Goal: Task Accomplishment & Management: Manage account settings

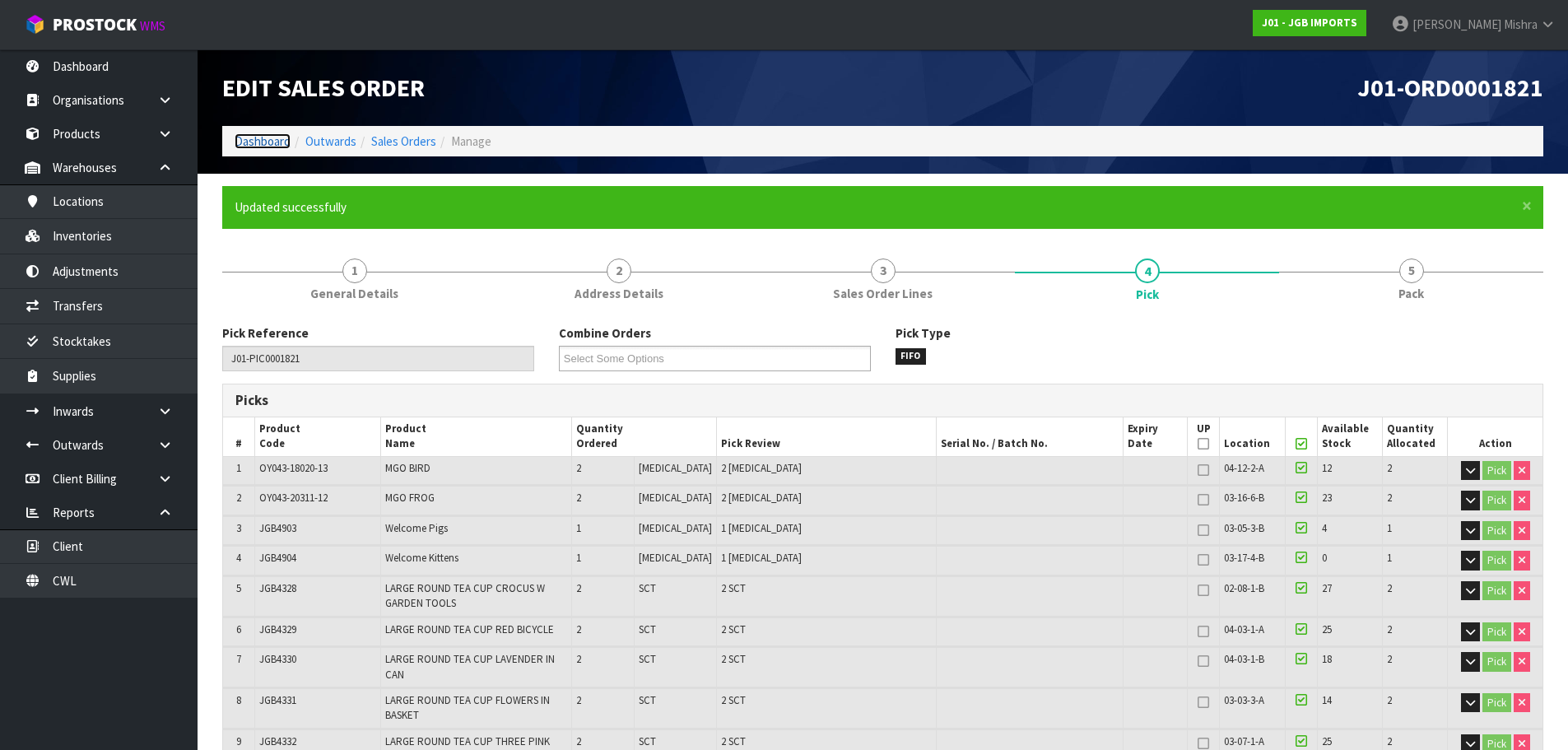
click at [261, 144] on link "Dashboard" at bounding box center [263, 141] width 56 height 15
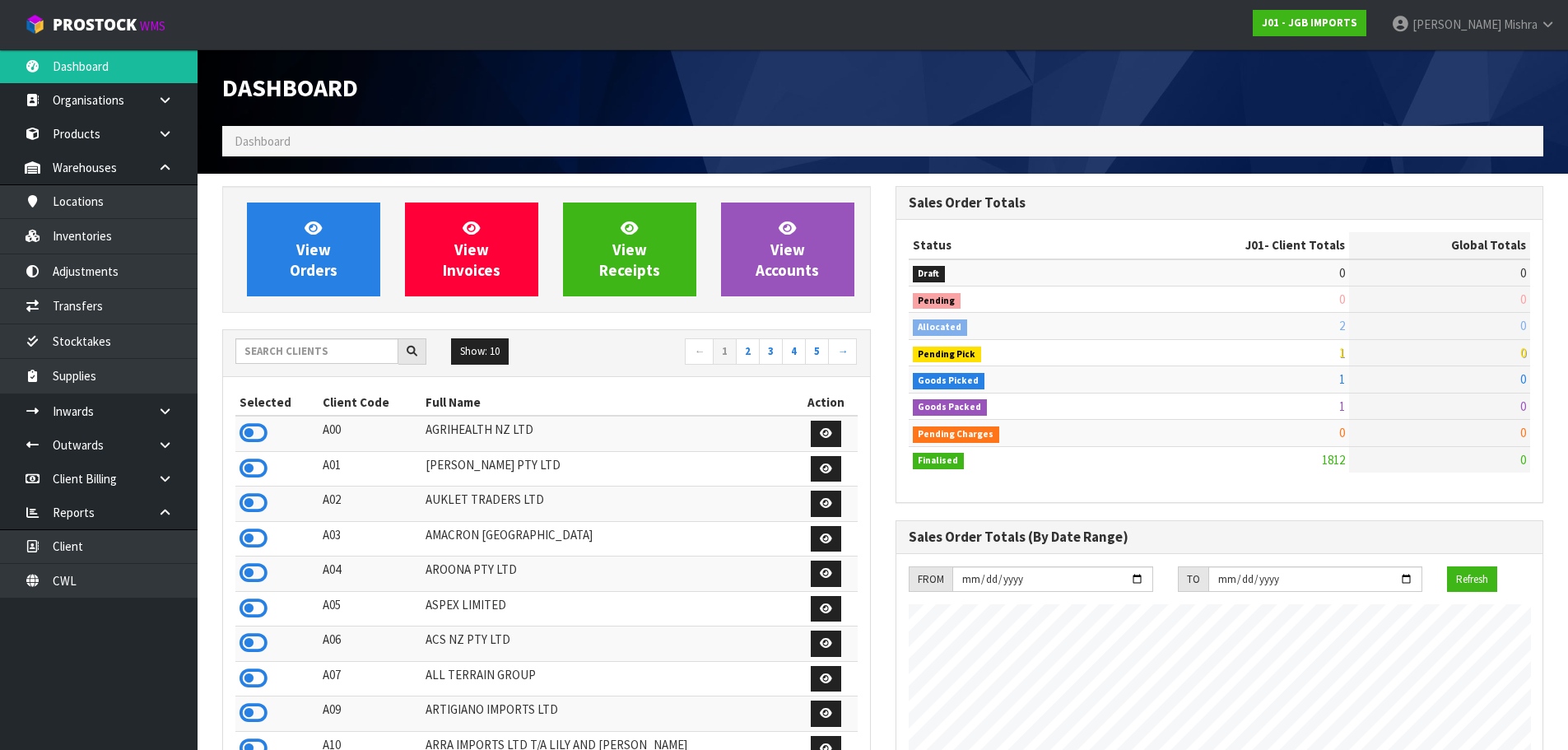
scroll to position [1248, 672]
drag, startPoint x: 321, startPoint y: 345, endPoint x: 356, endPoint y: 303, distance: 54.7
click at [328, 339] on input "text" at bounding box center [317, 351] width 163 height 25
type input "13"
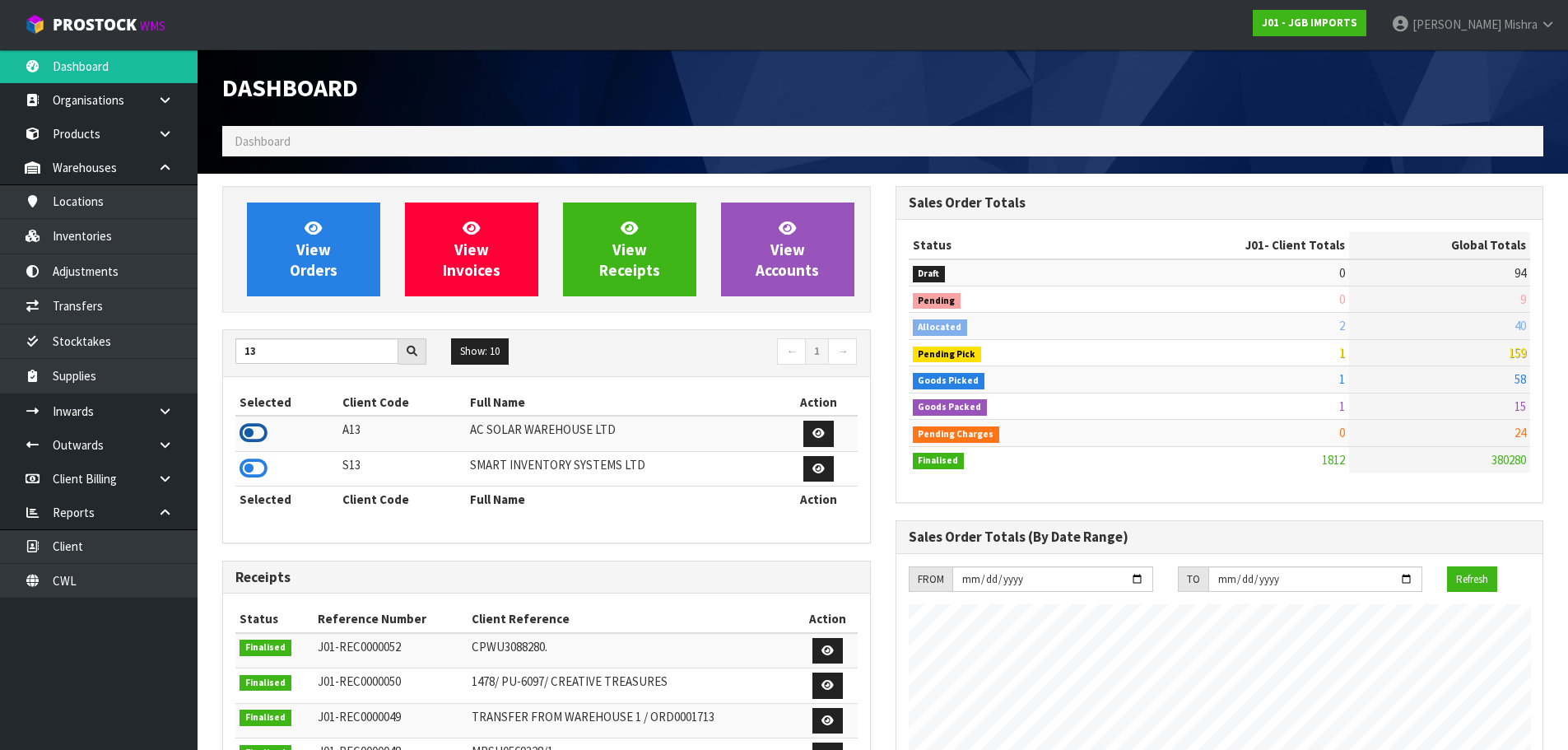
click at [258, 426] on icon at bounding box center [253, 433] width 28 height 25
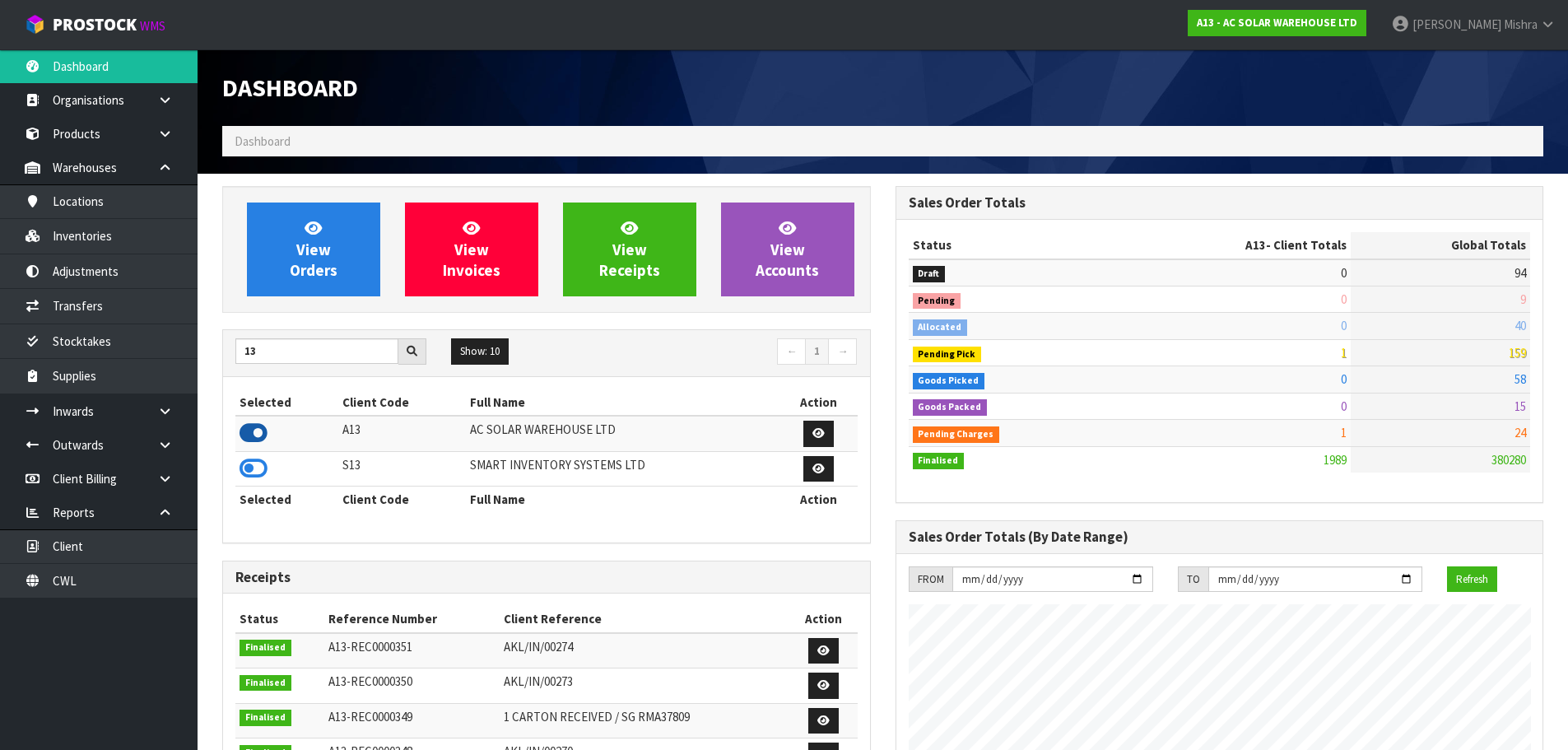
scroll to position [1317, 672]
click at [289, 255] on link "View Orders" at bounding box center [314, 249] width 133 height 94
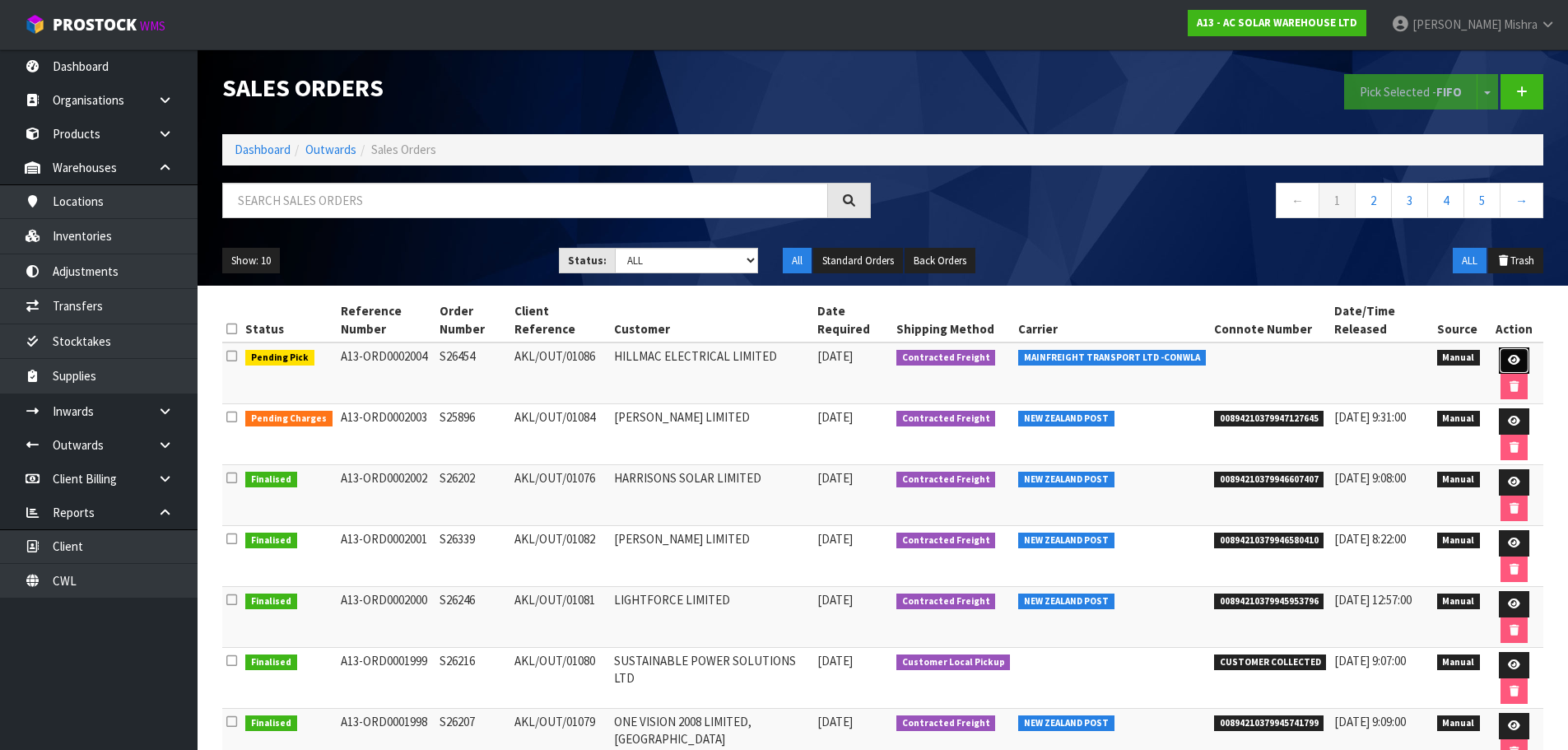
click at [1508, 351] on link at bounding box center [1514, 361] width 31 height 26
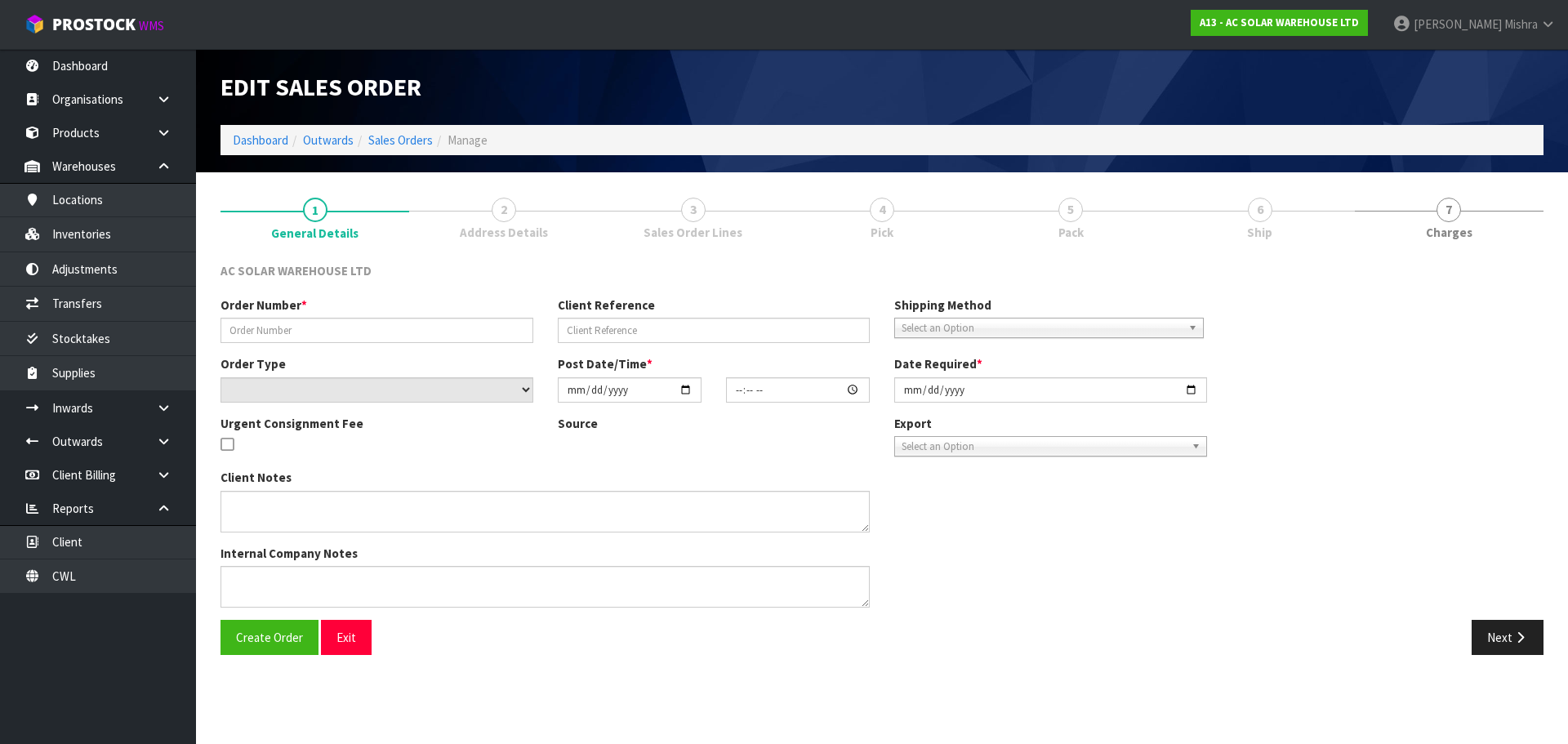
type input "S26454"
type input "AKL/OUT/01086"
select select "number:0"
type input "[DATE]"
type input "15:05:00.000"
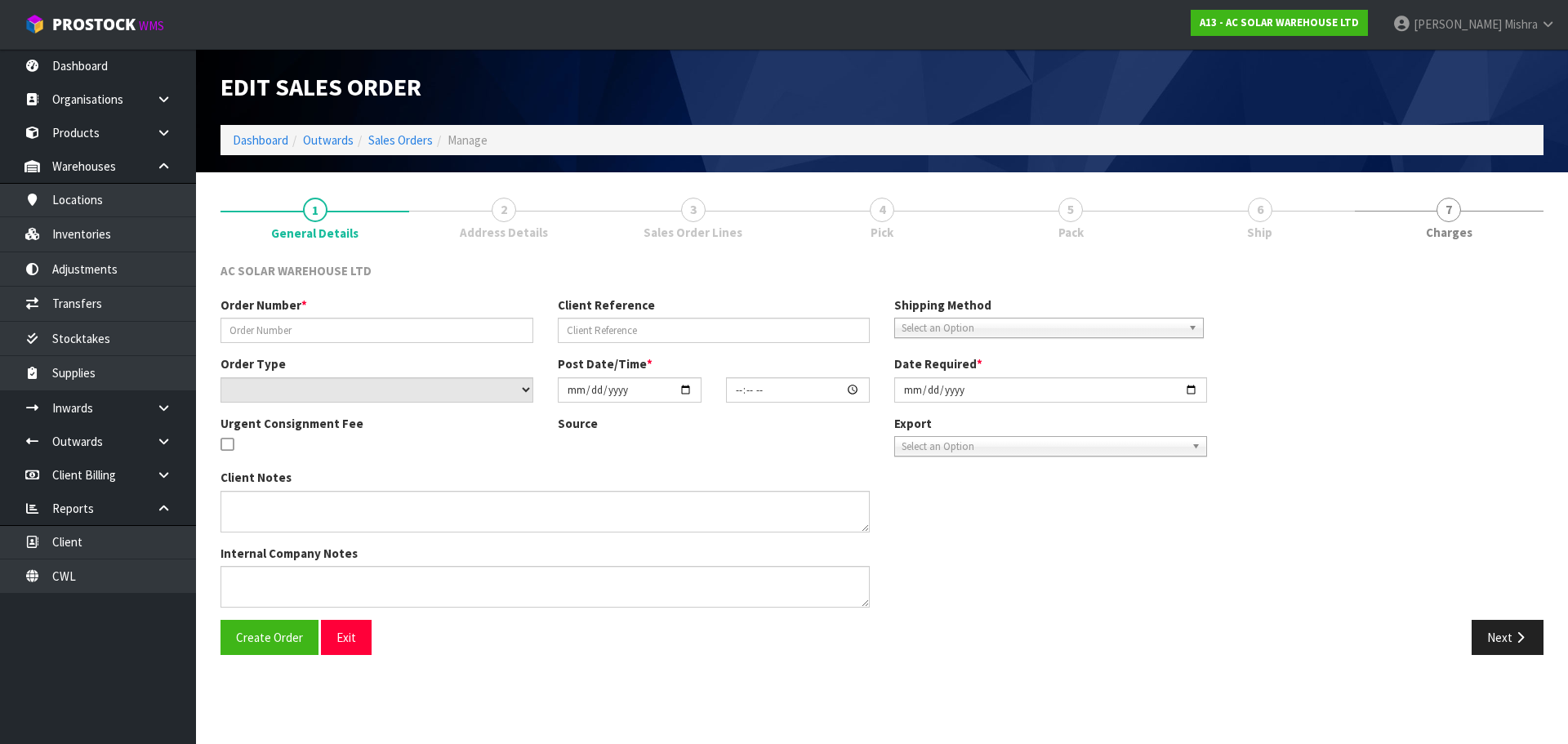
type input "[DATE]"
type textarea "SEND WITH MAINFREIGHT"
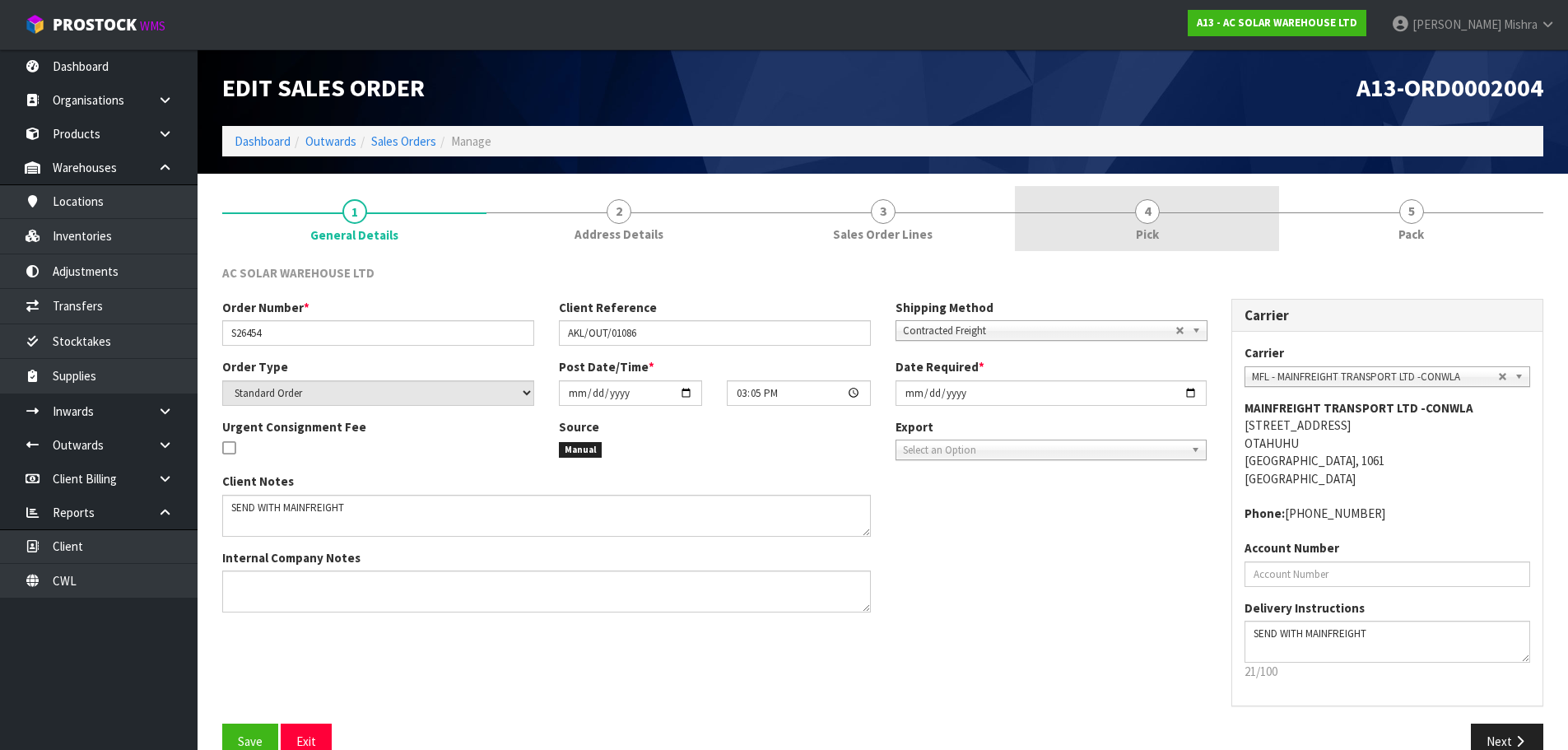
click at [1151, 225] on span "Pick" at bounding box center [1148, 234] width 23 height 17
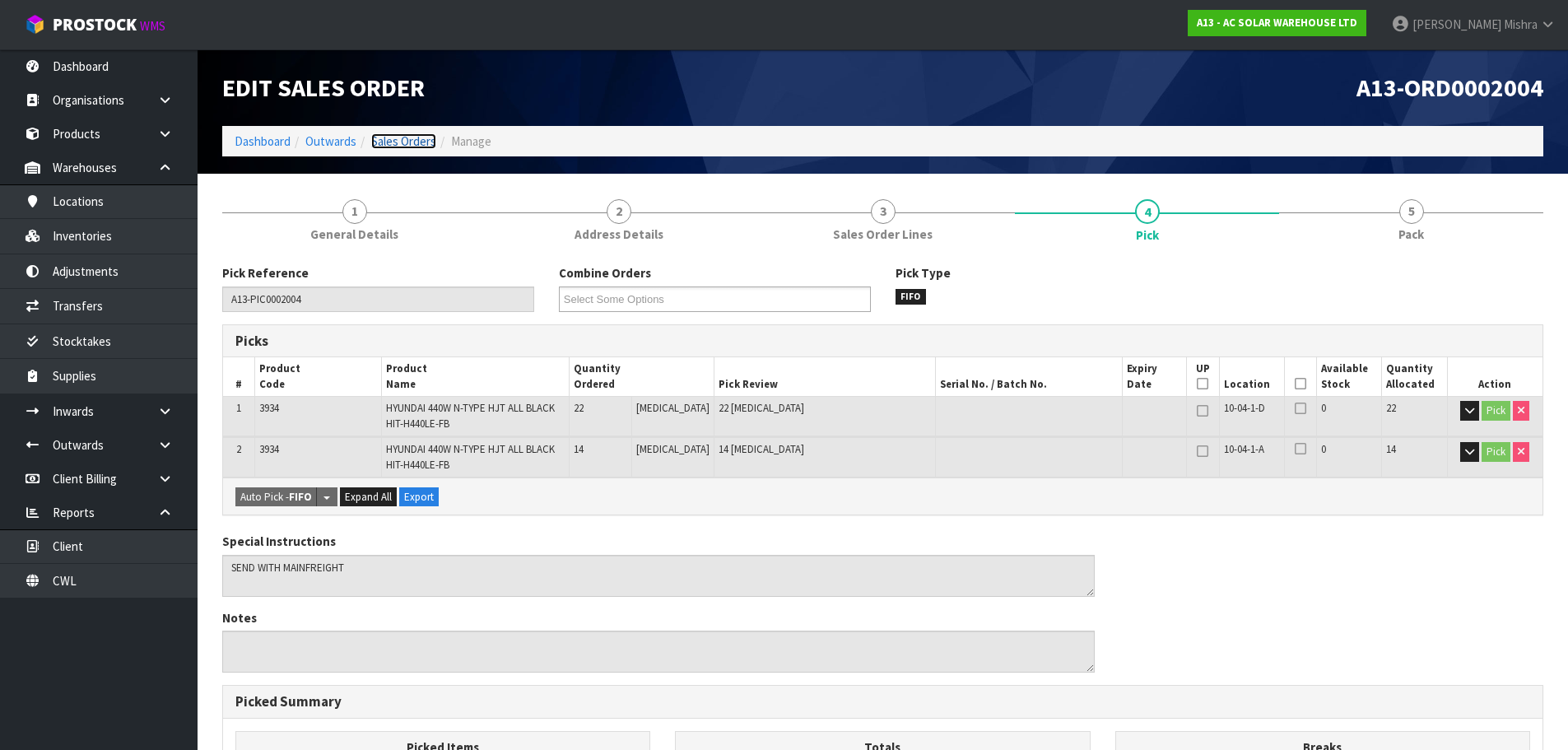
click at [413, 136] on link "Sales Orders" at bounding box center [403, 141] width 65 height 15
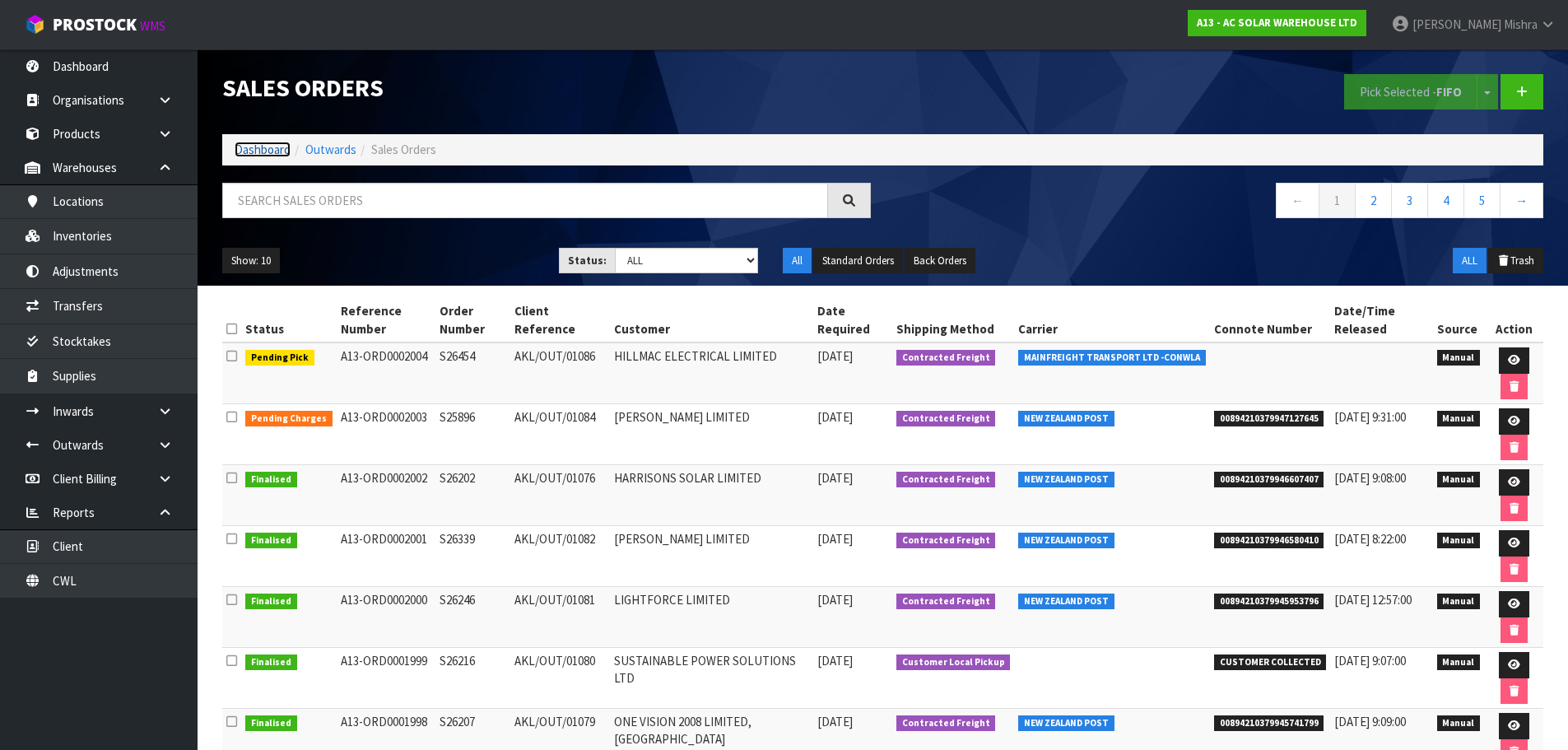
click at [275, 147] on link "Dashboard" at bounding box center [263, 150] width 56 height 15
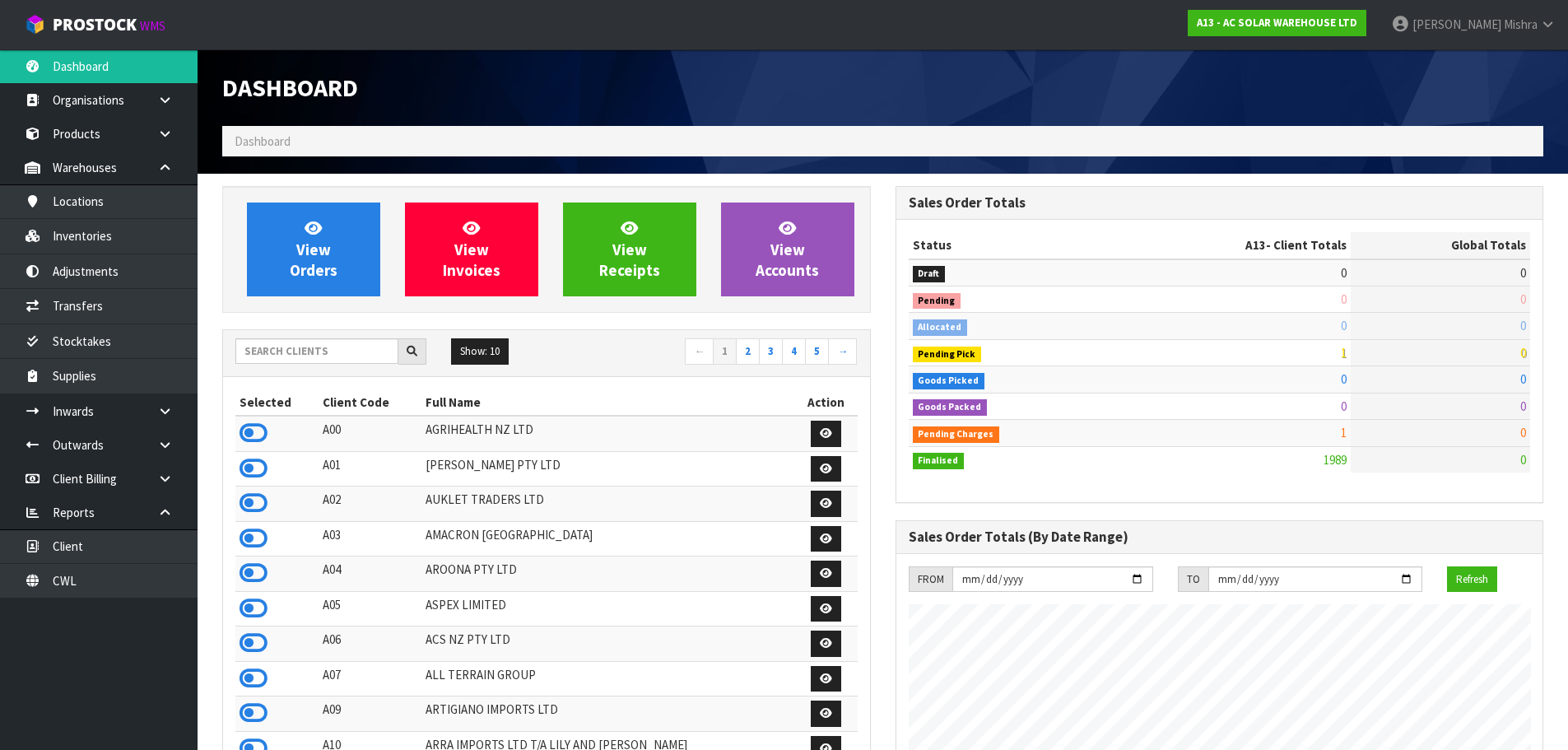
scroll to position [1283, 672]
